Goal: Information Seeking & Learning: Check status

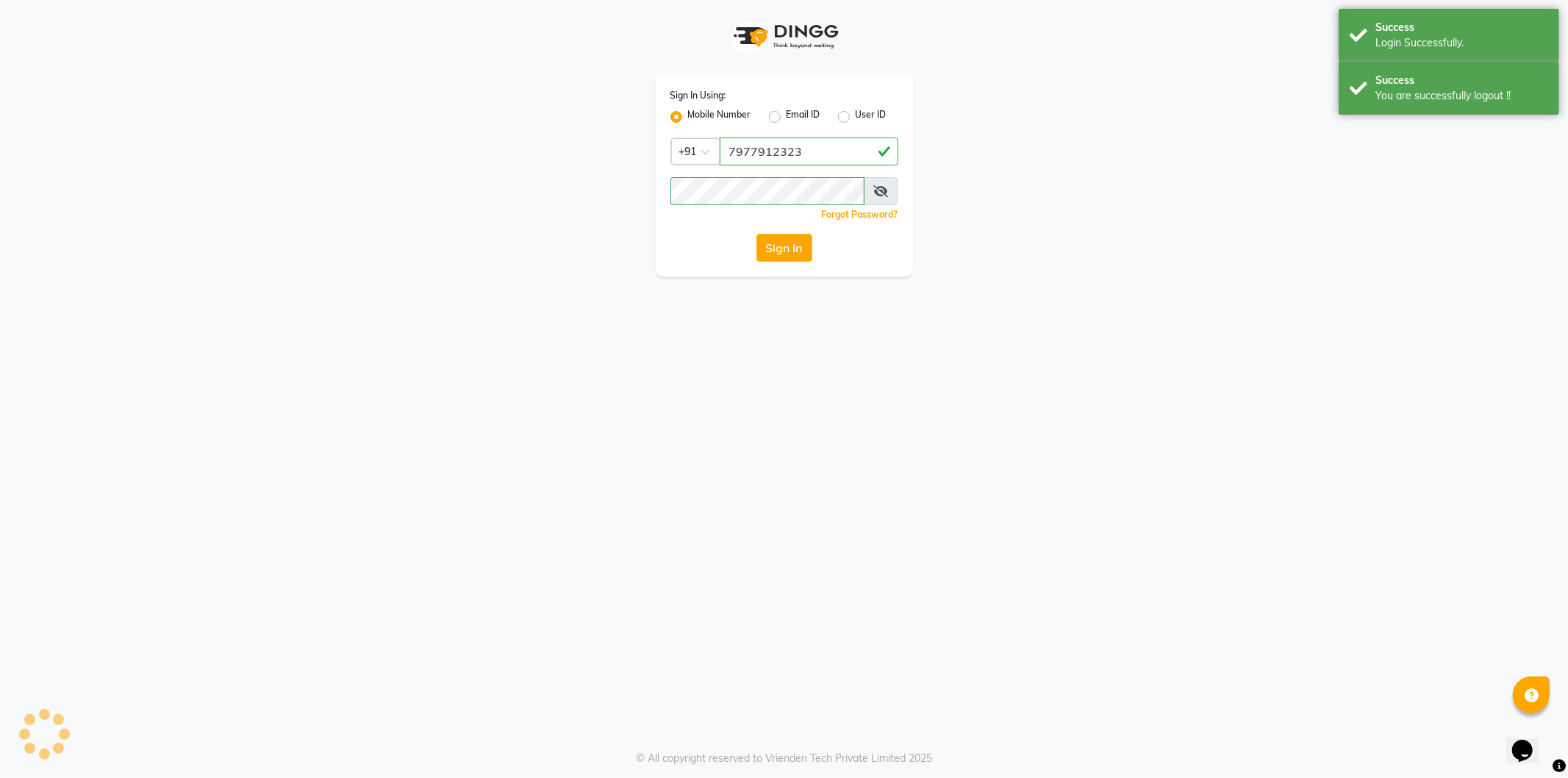
select select "568"
select select "service"
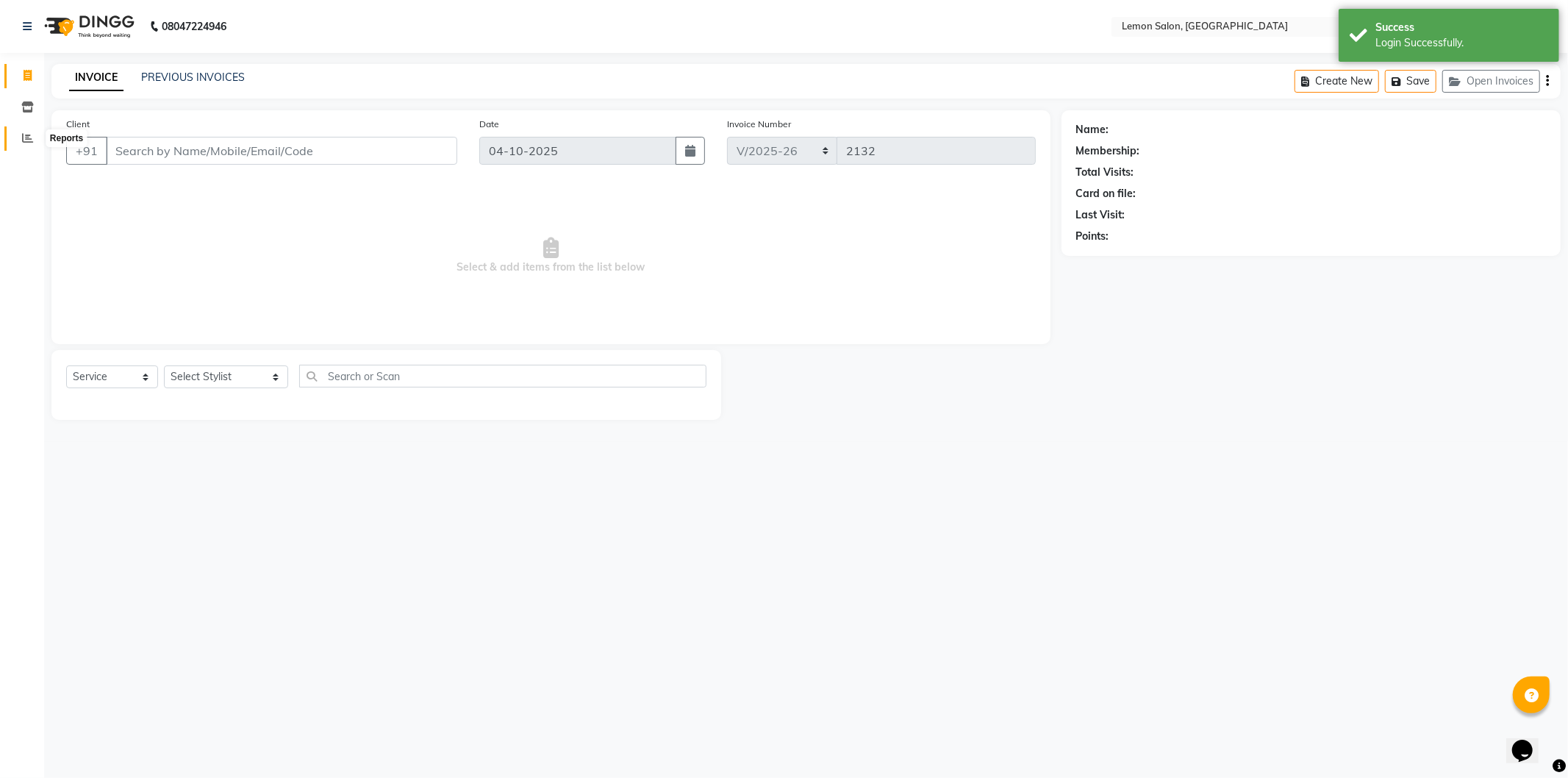
click at [25, 140] on icon at bounding box center [27, 137] width 11 height 11
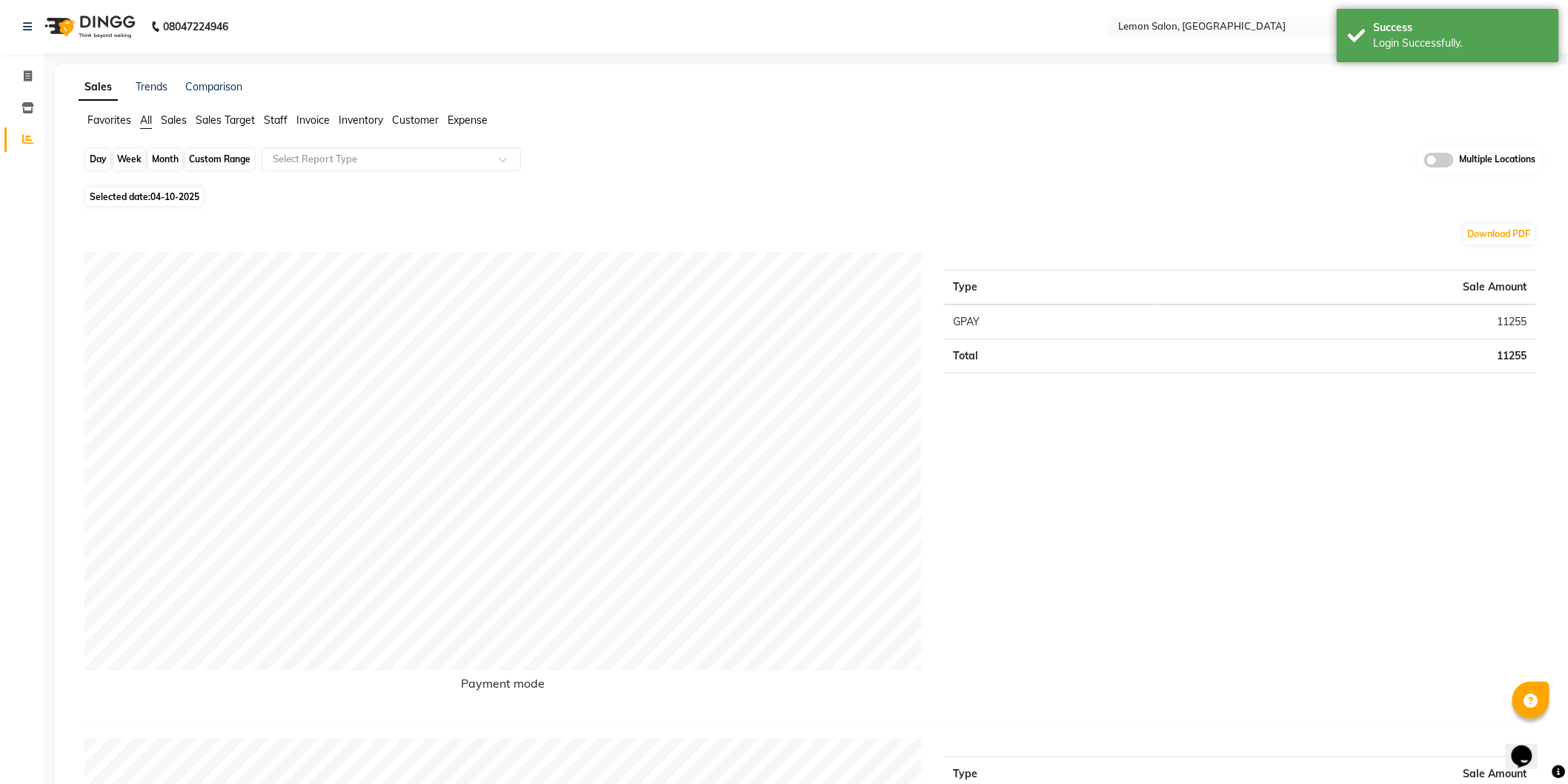
click at [96, 163] on div "Day" at bounding box center [98, 159] width 24 height 21
select select "10"
select select "2025"
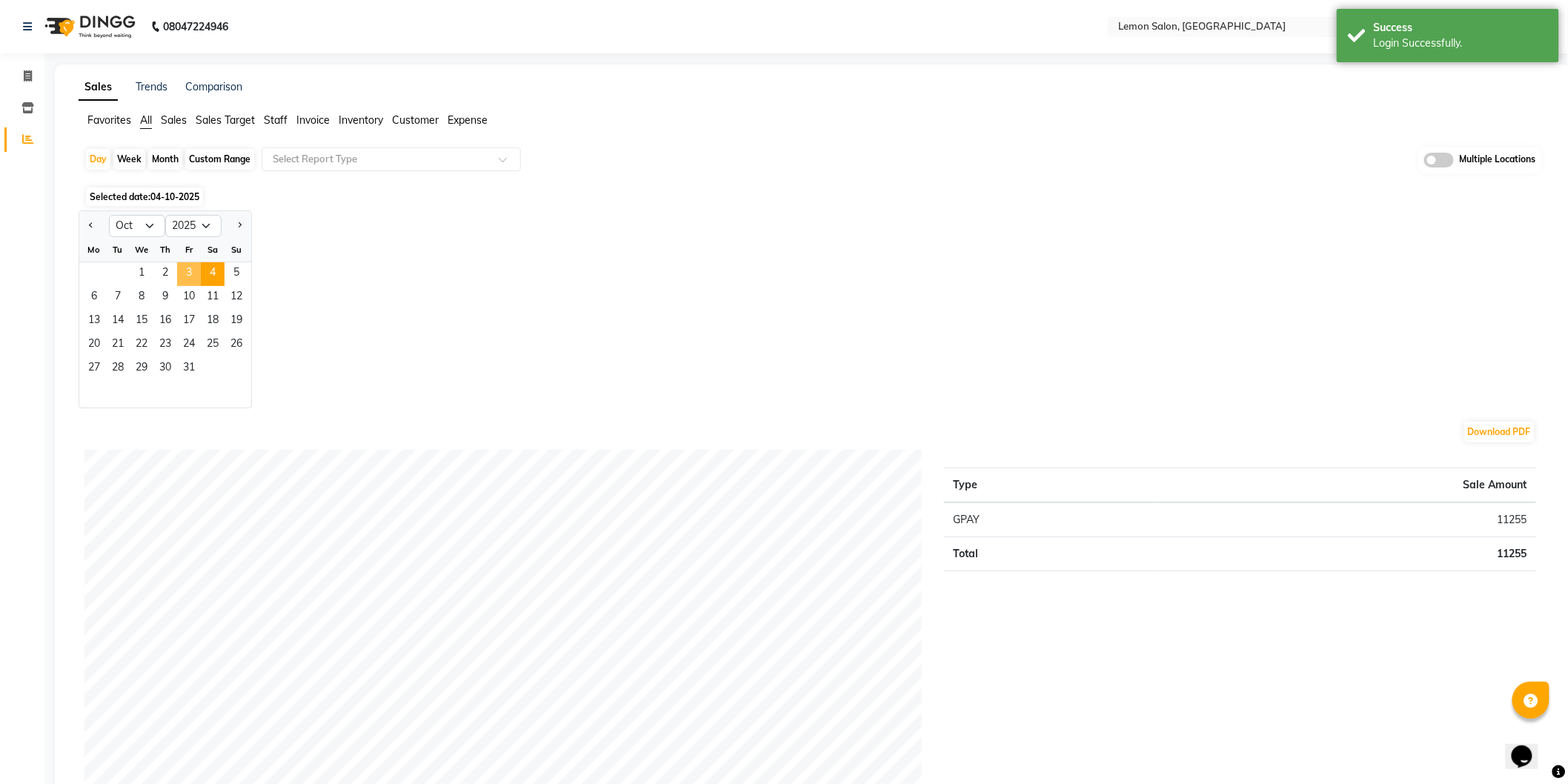
click at [183, 279] on span "3" at bounding box center [188, 274] width 23 height 23
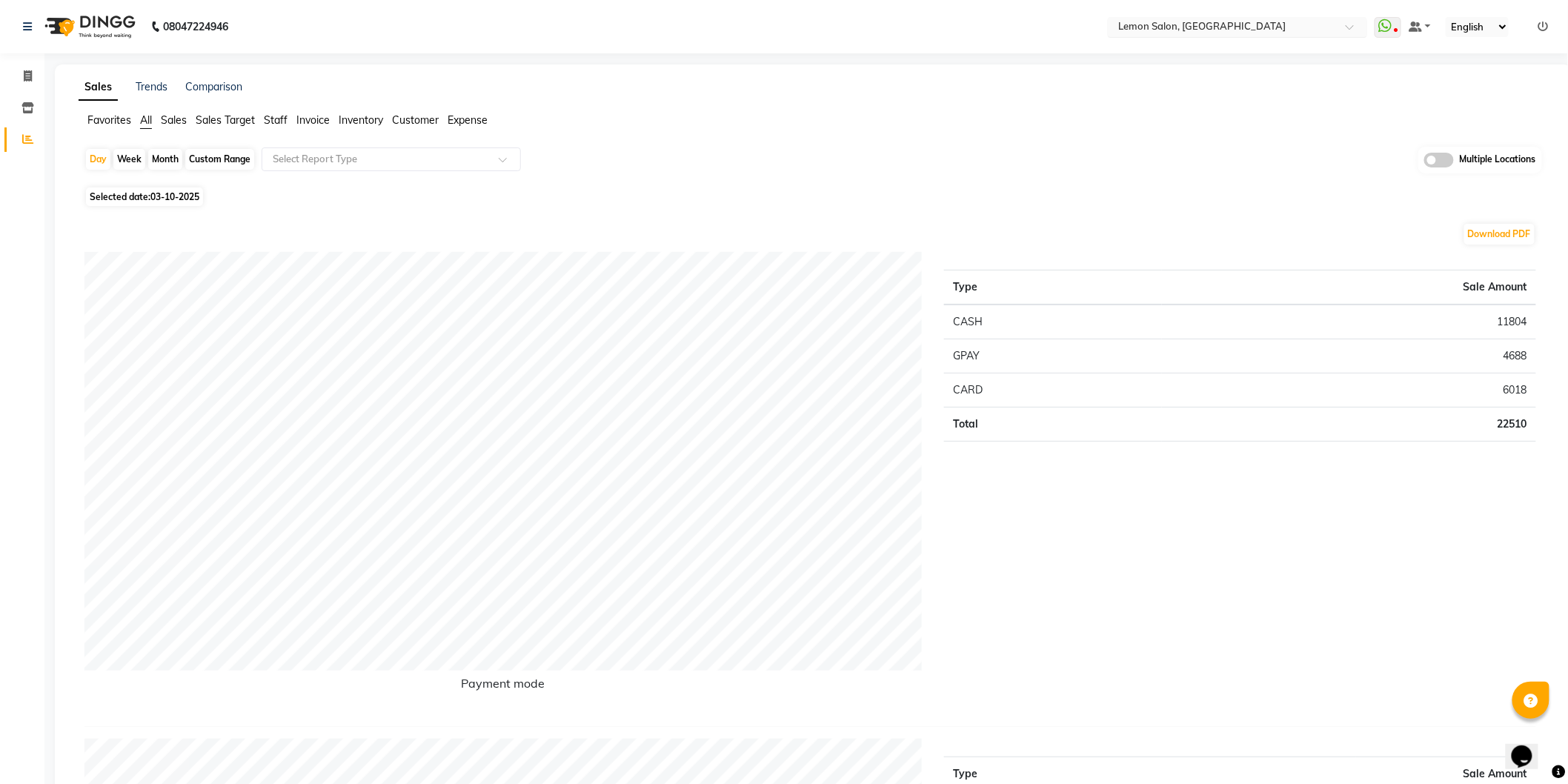
click at [1267, 23] on input "text" at bounding box center [1223, 28] width 215 height 15
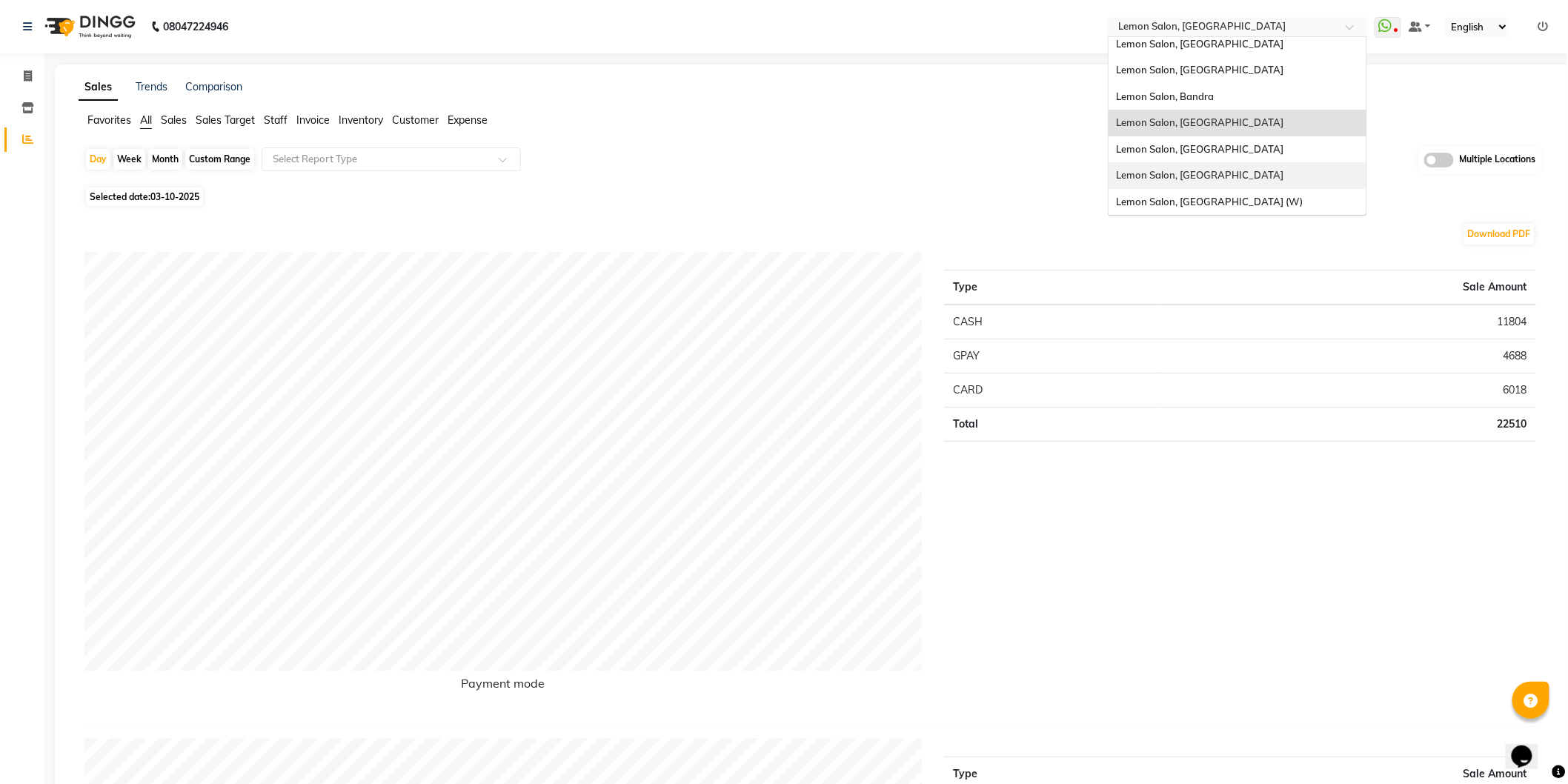
scroll to position [2, 0]
click at [1221, 131] on span "Lemon Salon, Seven Bunglow" at bounding box center [1184, 126] width 134 height 12
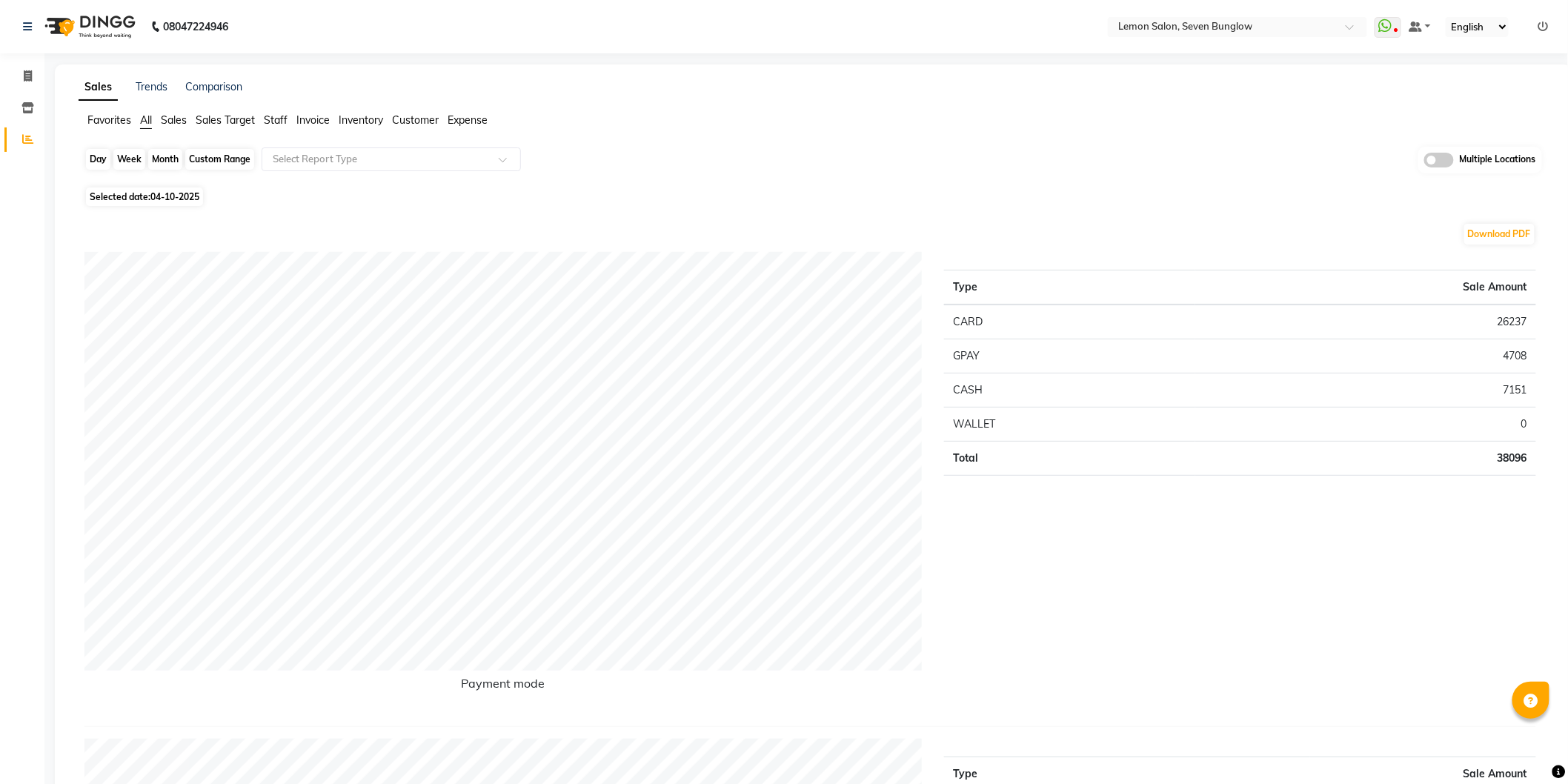
click at [97, 164] on div "Day" at bounding box center [98, 159] width 24 height 21
select select "10"
select select "2025"
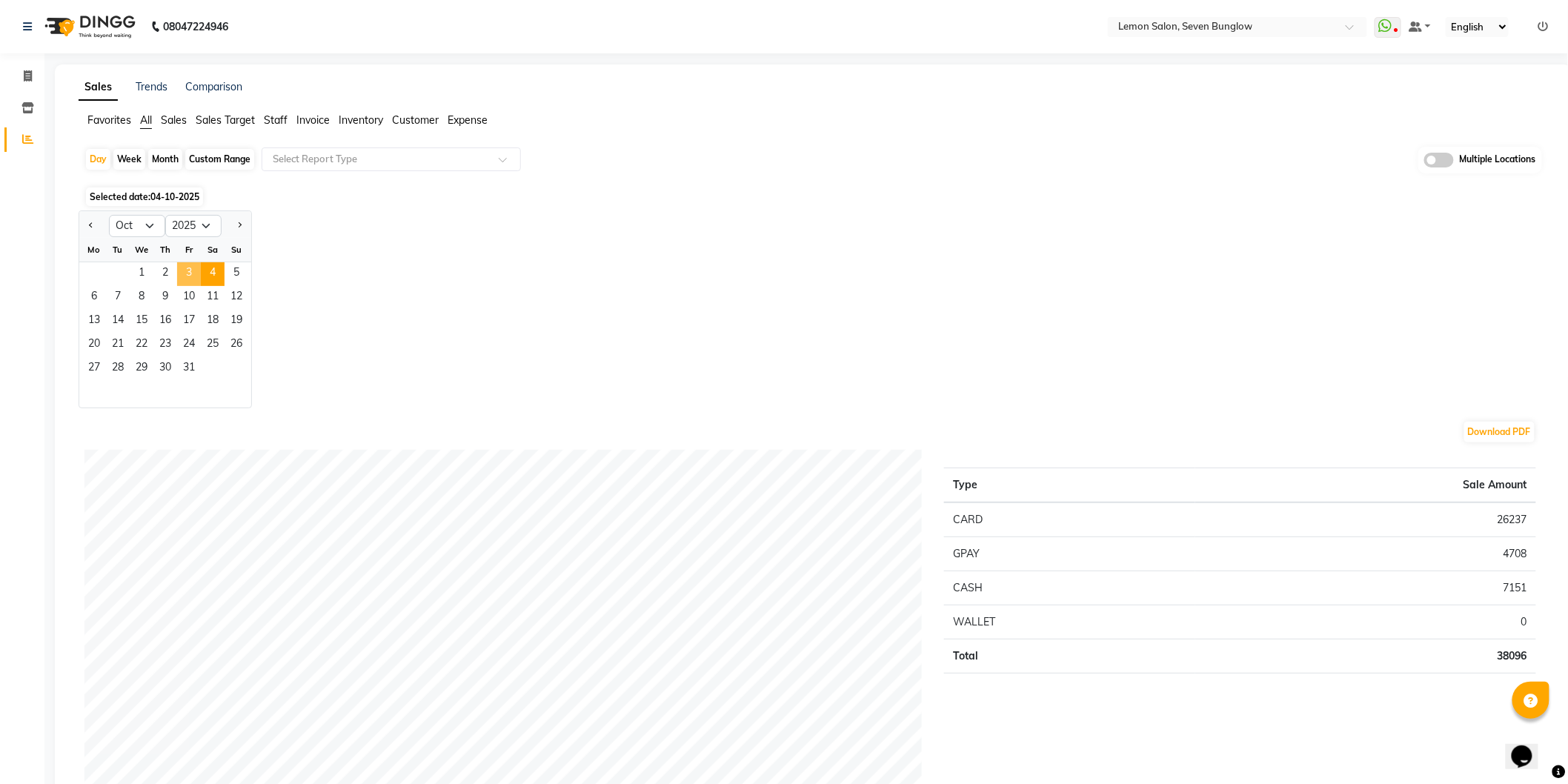
click at [193, 273] on span "3" at bounding box center [188, 274] width 23 height 23
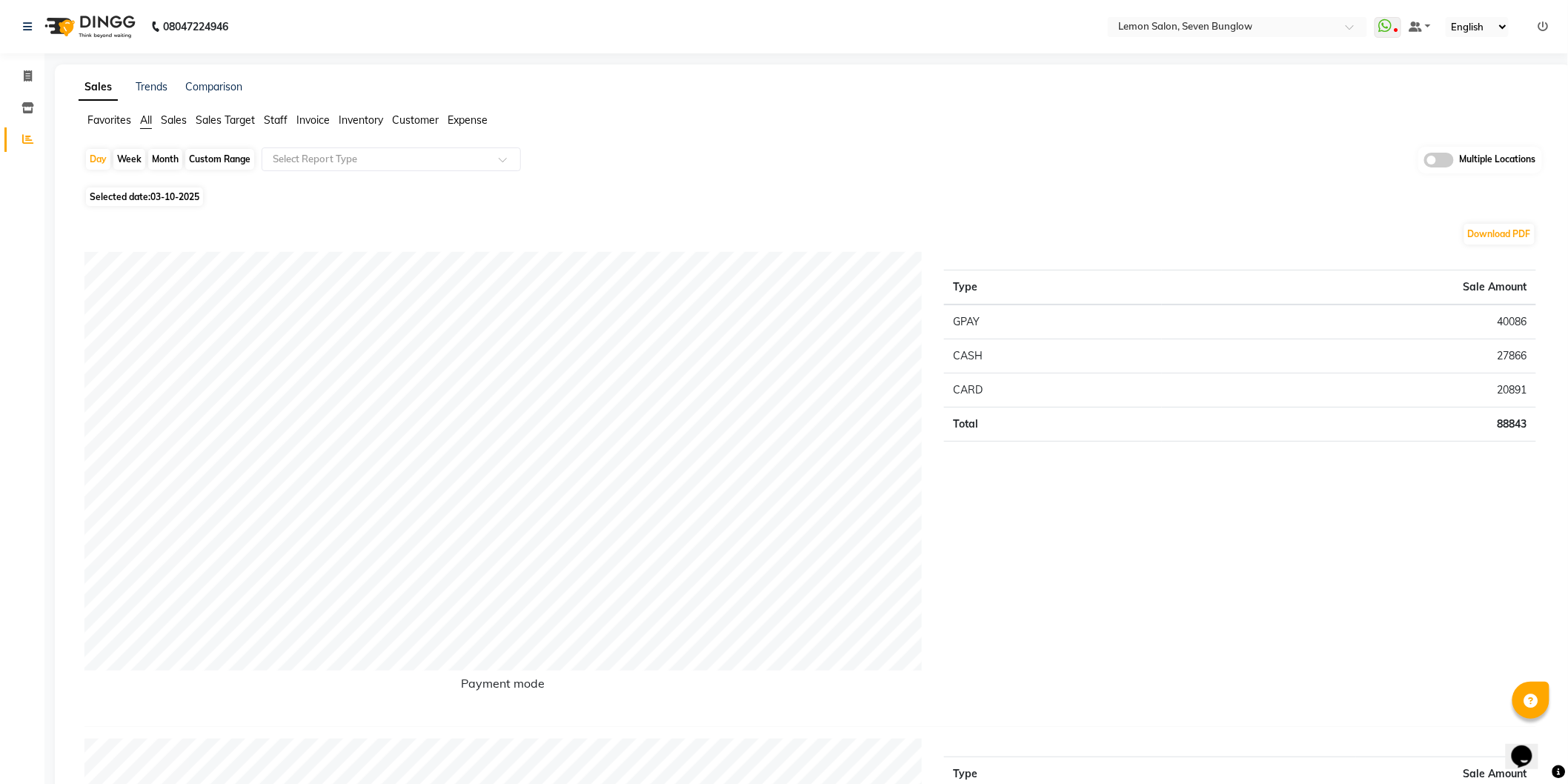
click at [221, 157] on div "Custom Range" at bounding box center [219, 159] width 69 height 21
select select "10"
select select "2025"
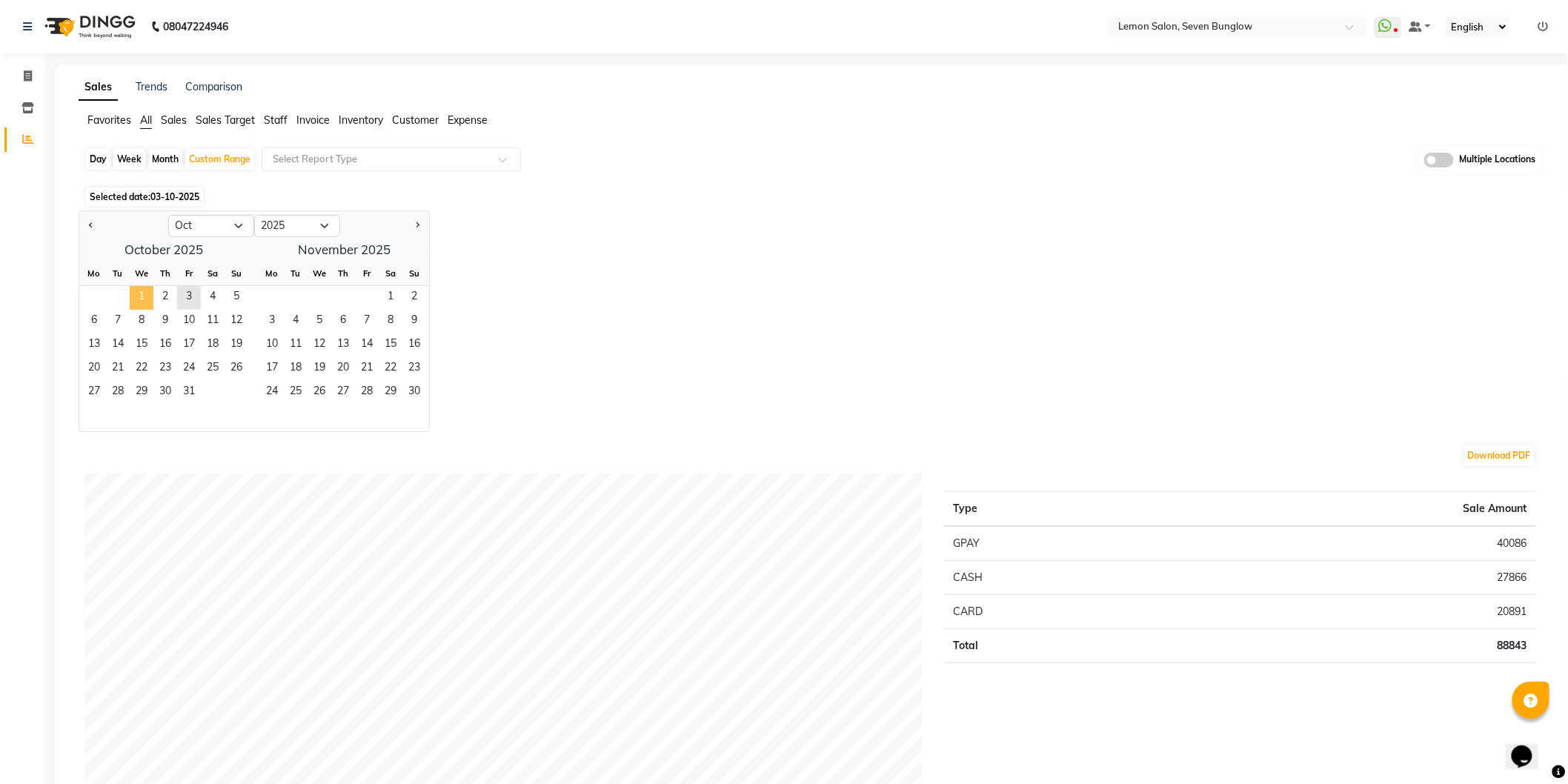
click at [147, 290] on span "1" at bounding box center [142, 298] width 23 height 23
click at [186, 297] on span "3" at bounding box center [188, 298] width 23 height 23
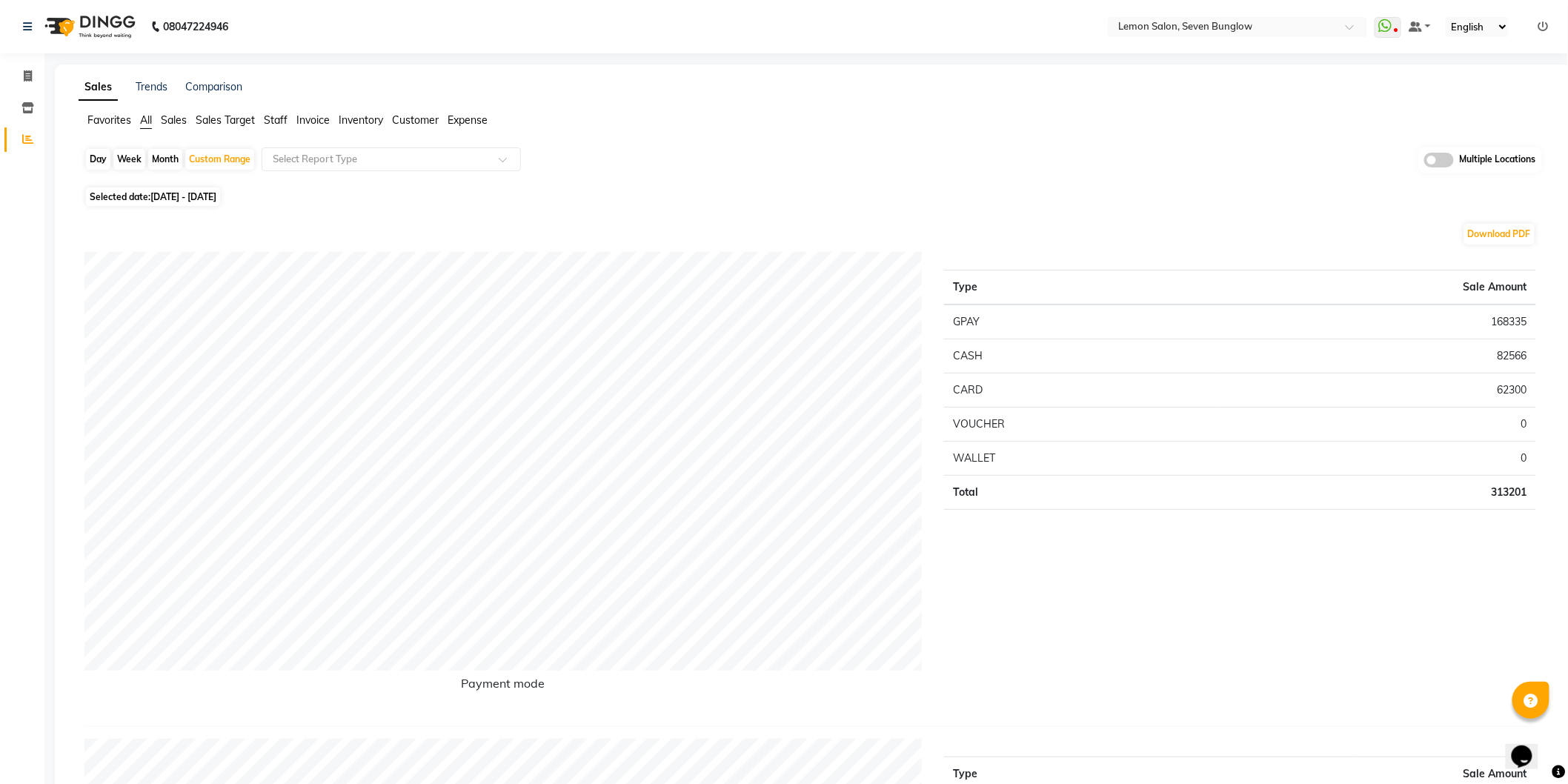
click at [100, 156] on div "Day" at bounding box center [98, 159] width 24 height 21
select select "10"
select select "2025"
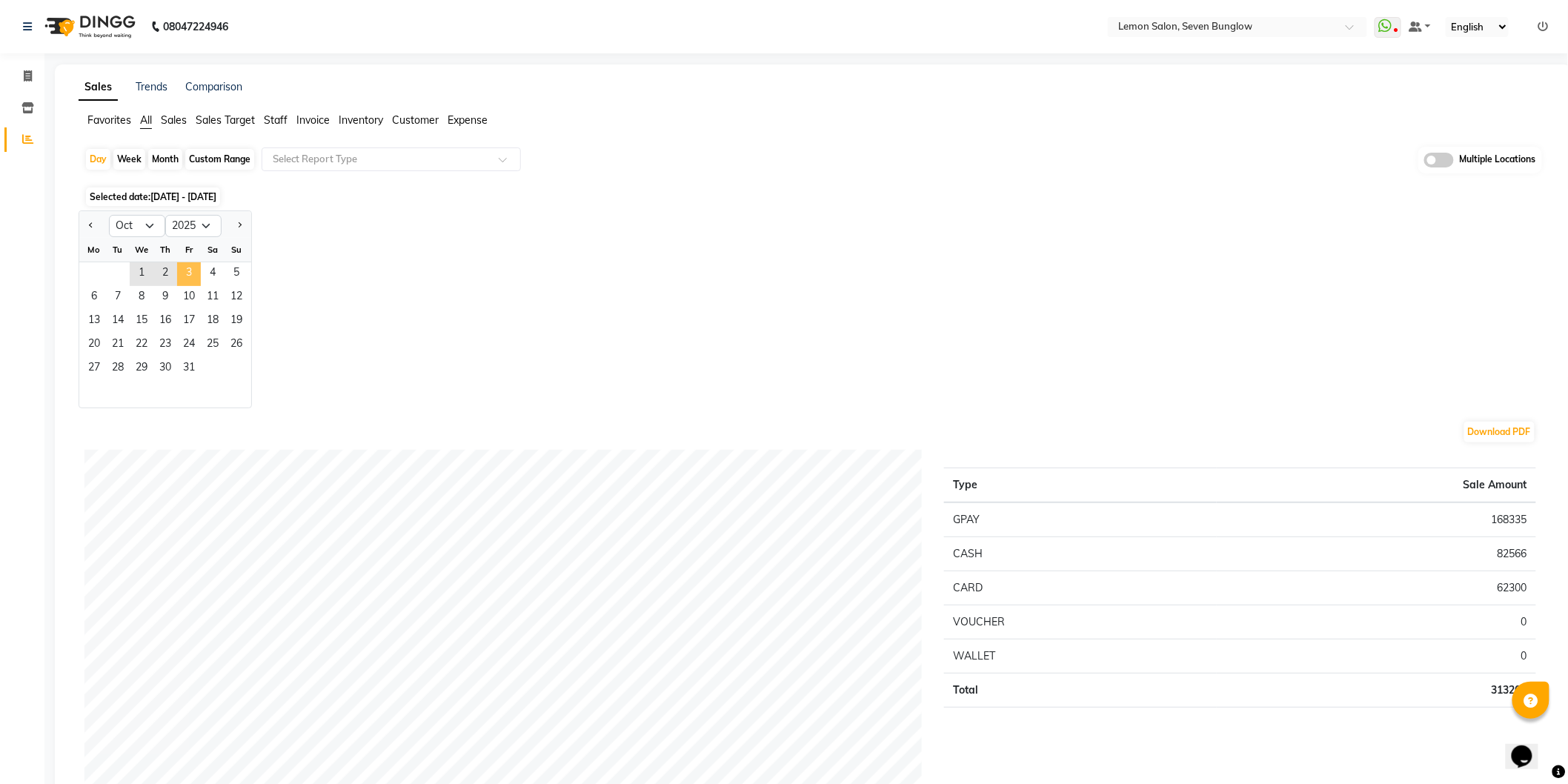
click at [191, 268] on span "3" at bounding box center [188, 274] width 23 height 23
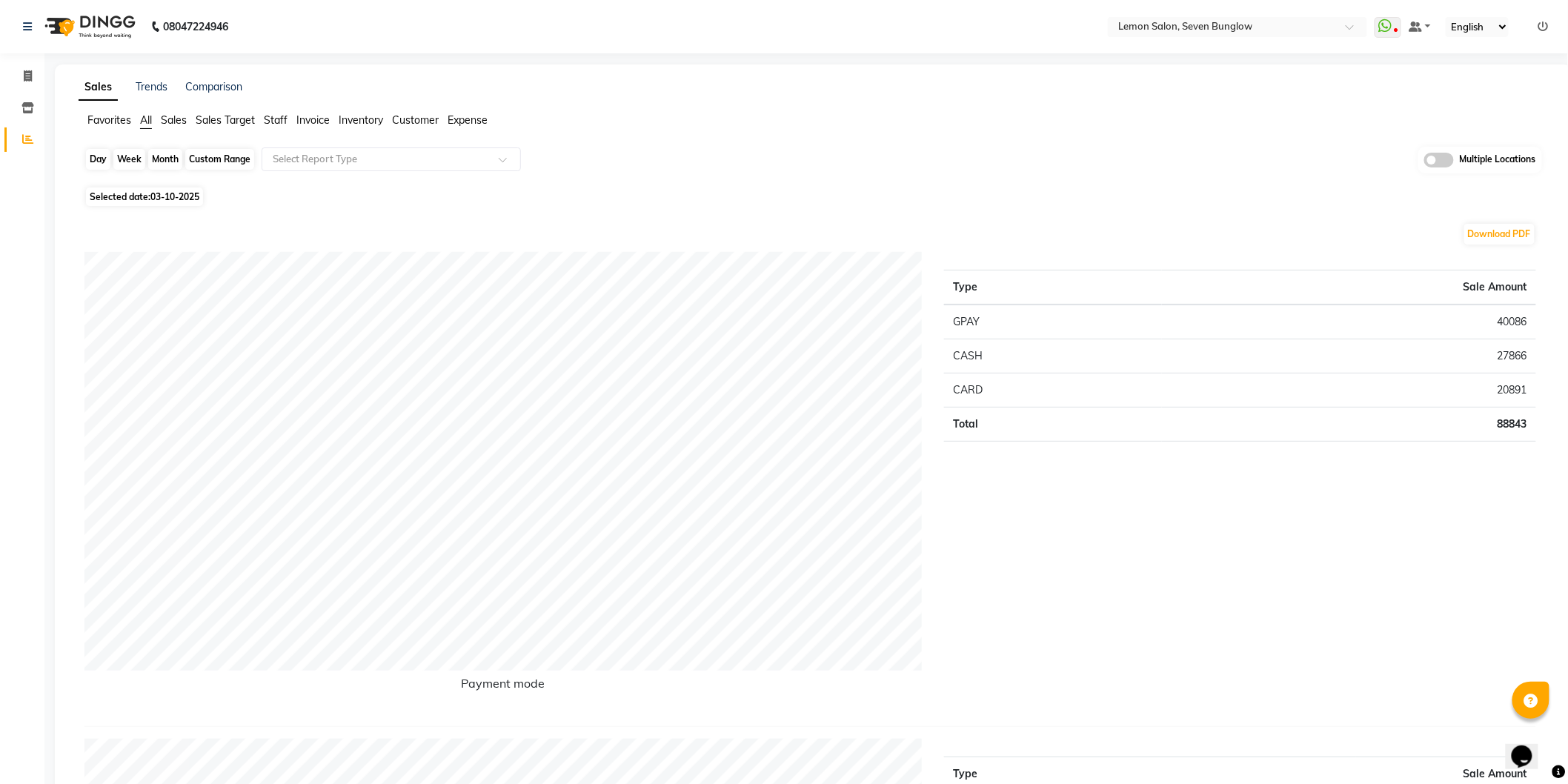
click at [99, 153] on div "Day" at bounding box center [98, 159] width 24 height 21
select select "10"
select select "2025"
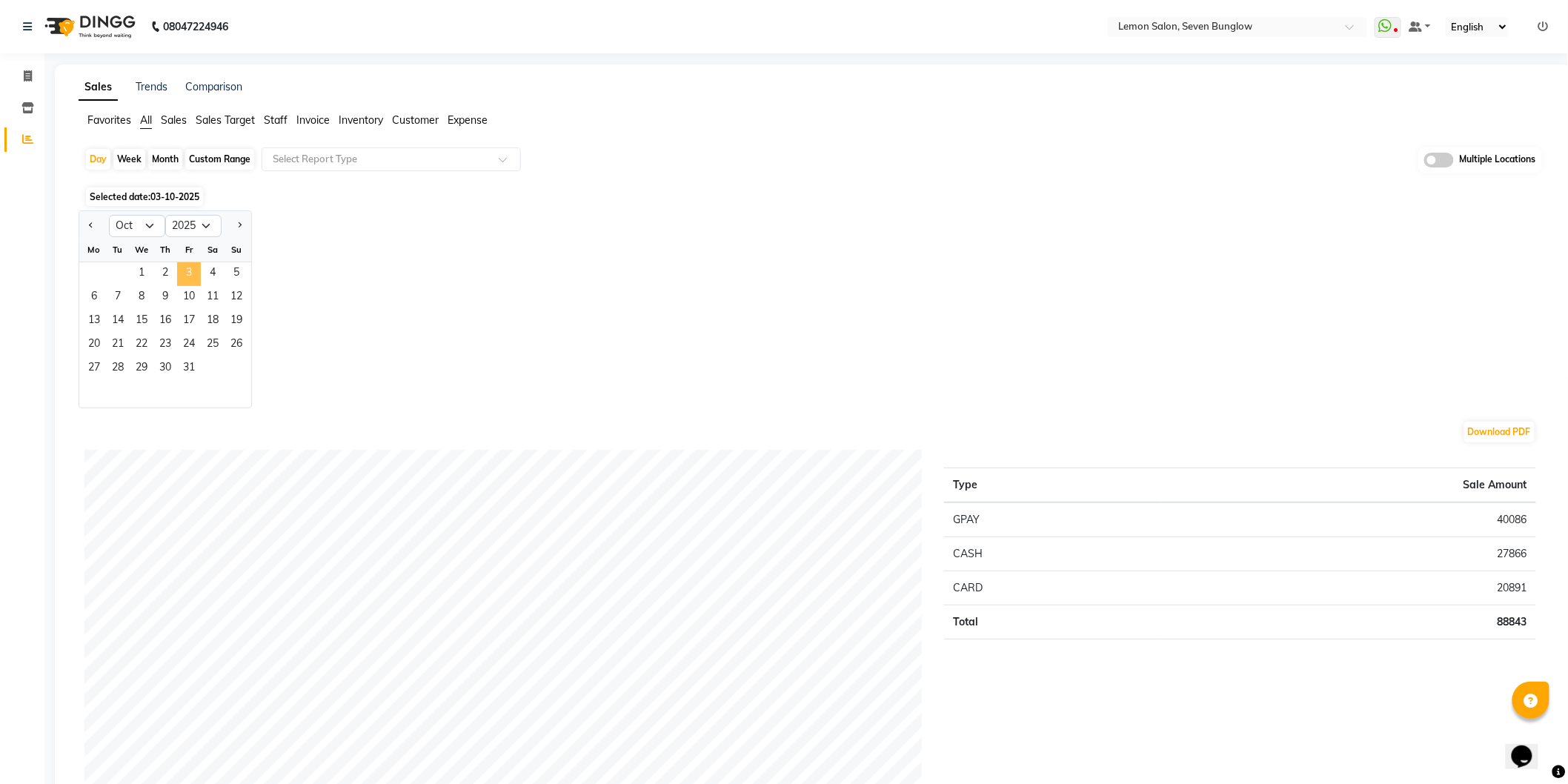
click at [178, 266] on span "3" at bounding box center [188, 274] width 23 height 23
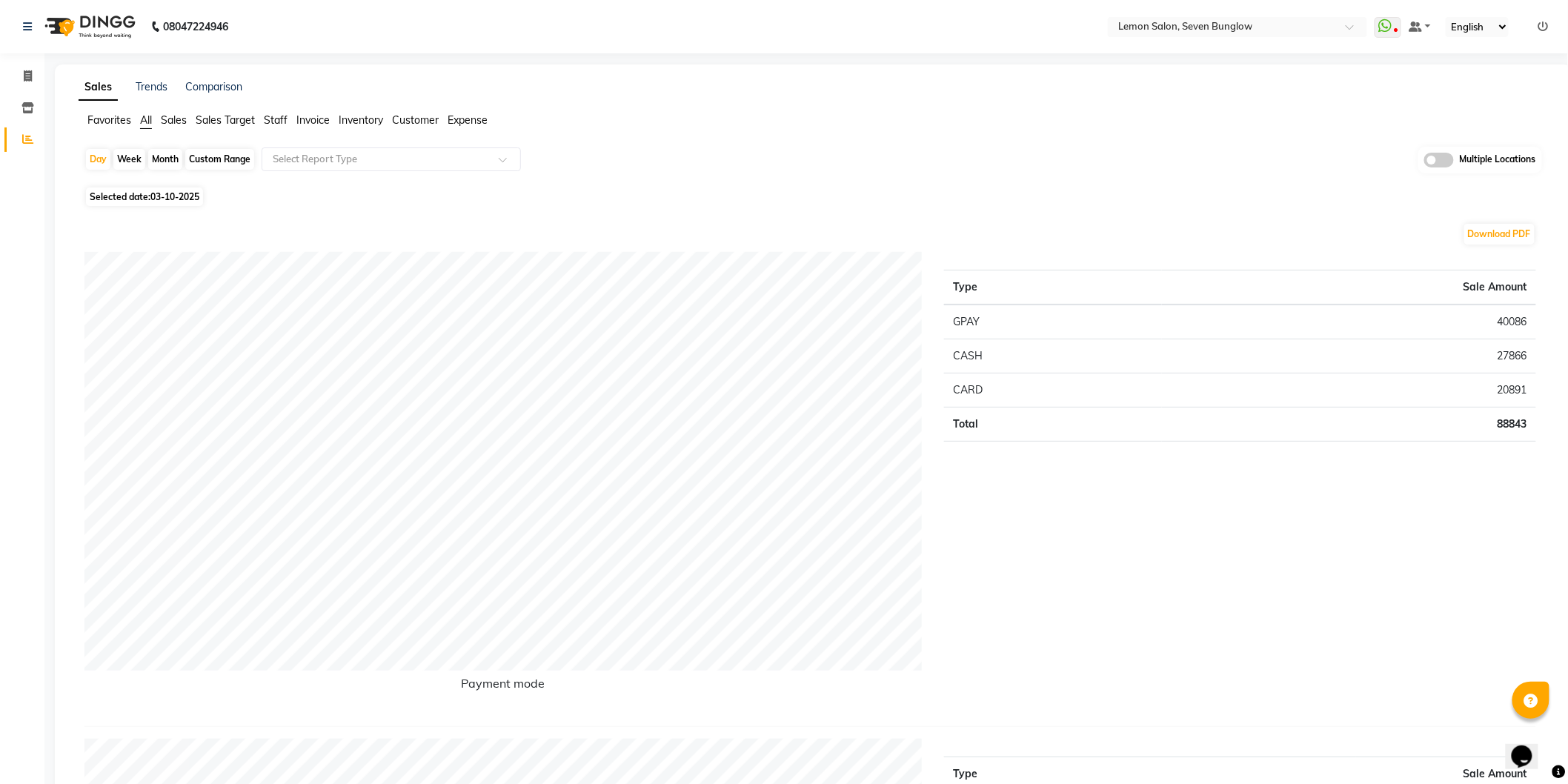
click at [820, 157] on div "Day Week Month Custom Range Select Report Type Multiple Locations" at bounding box center [813, 164] width 1458 height 36
